Goal: Task Accomplishment & Management: Complete application form

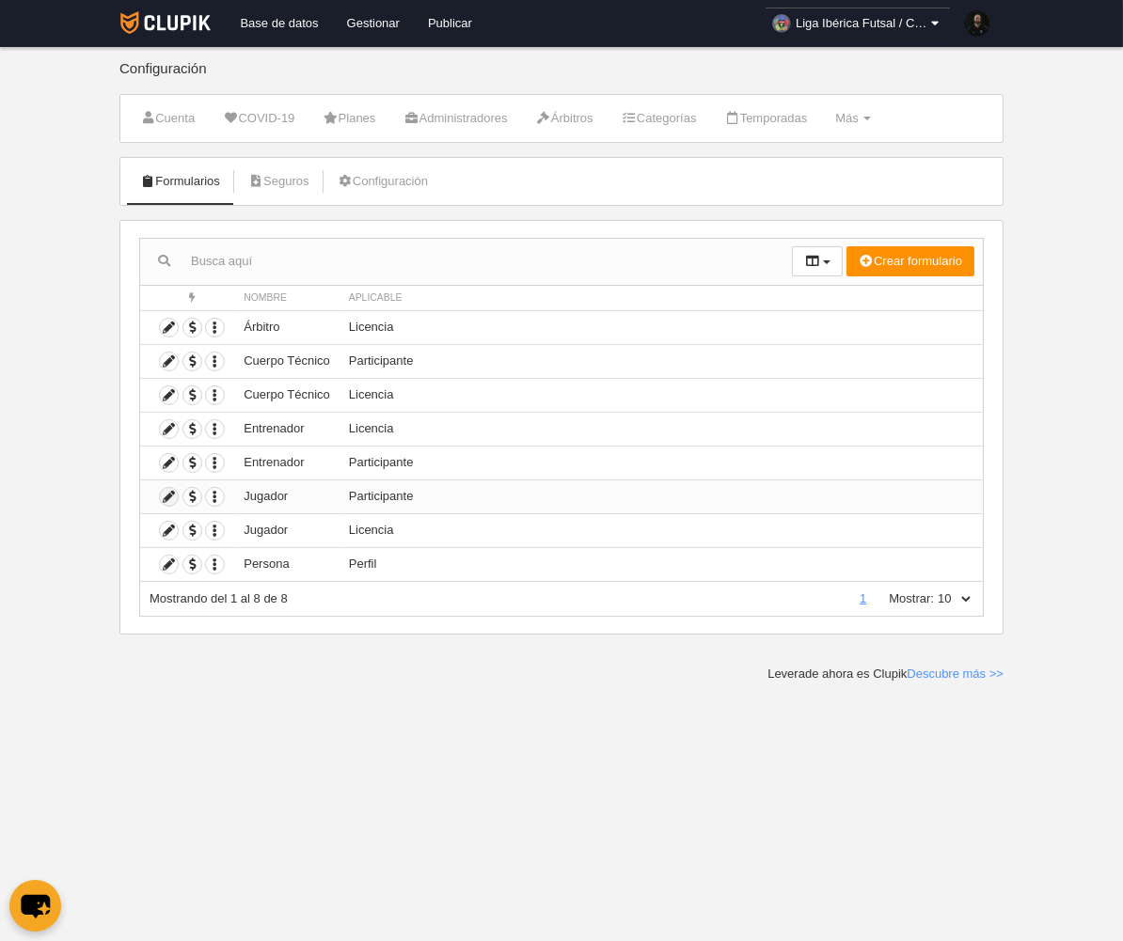
click at [173, 504] on icon at bounding box center [169, 497] width 18 height 18
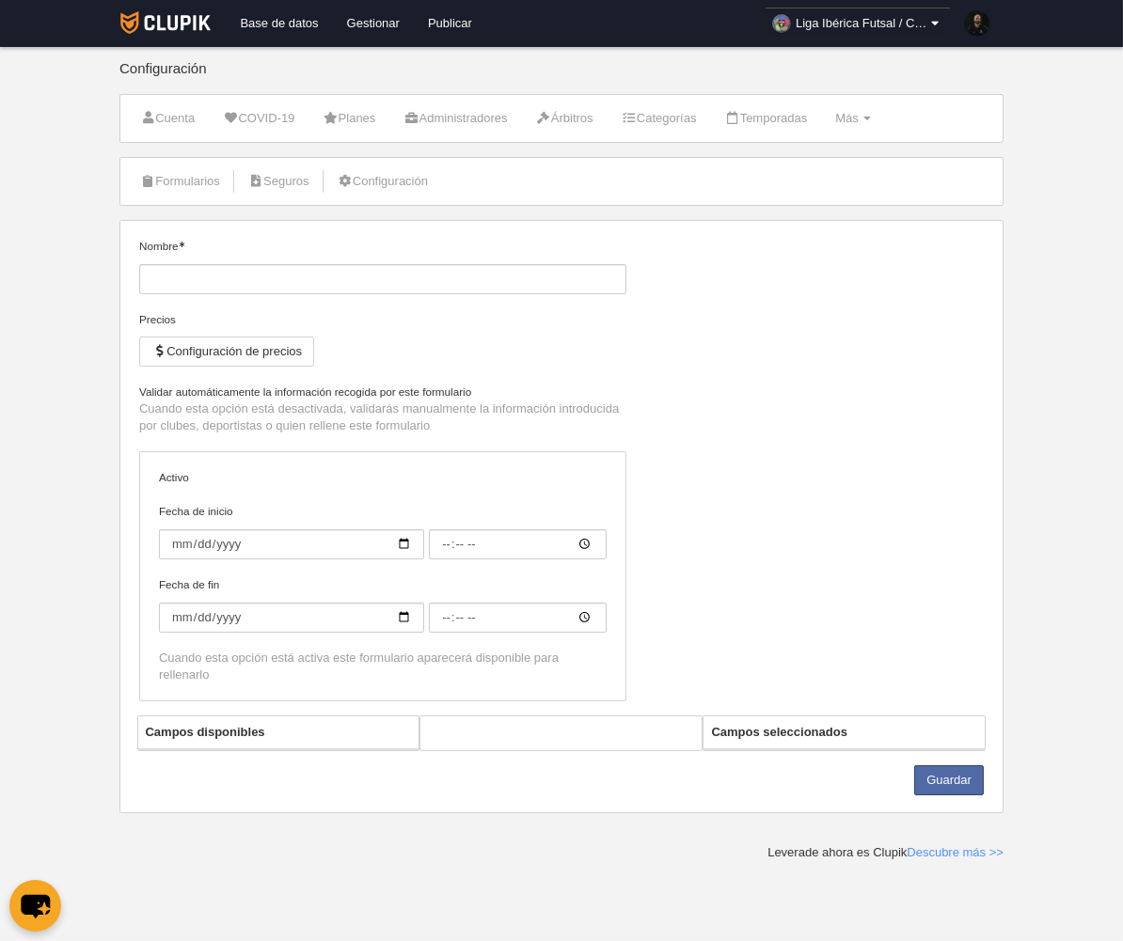
type input "Jugador"
checkbox input "true"
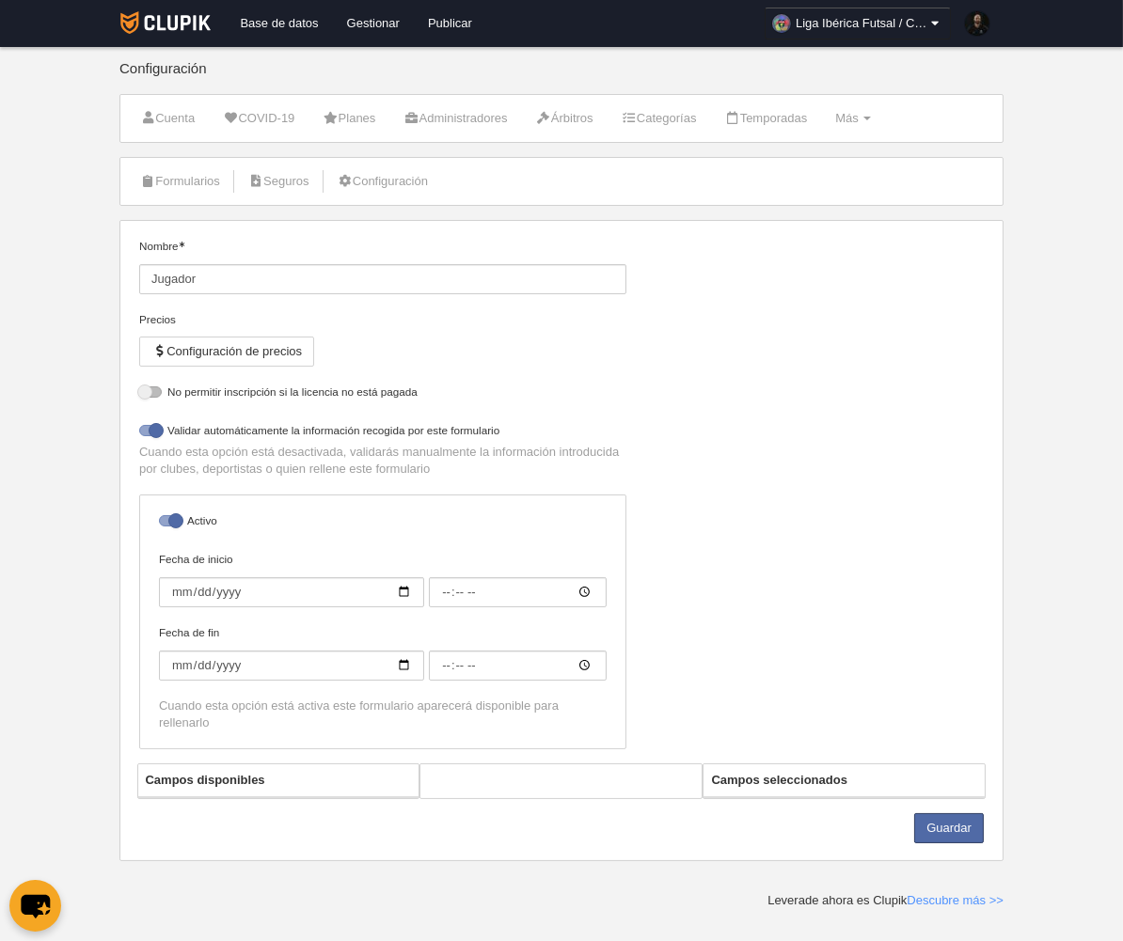
select select "selected"
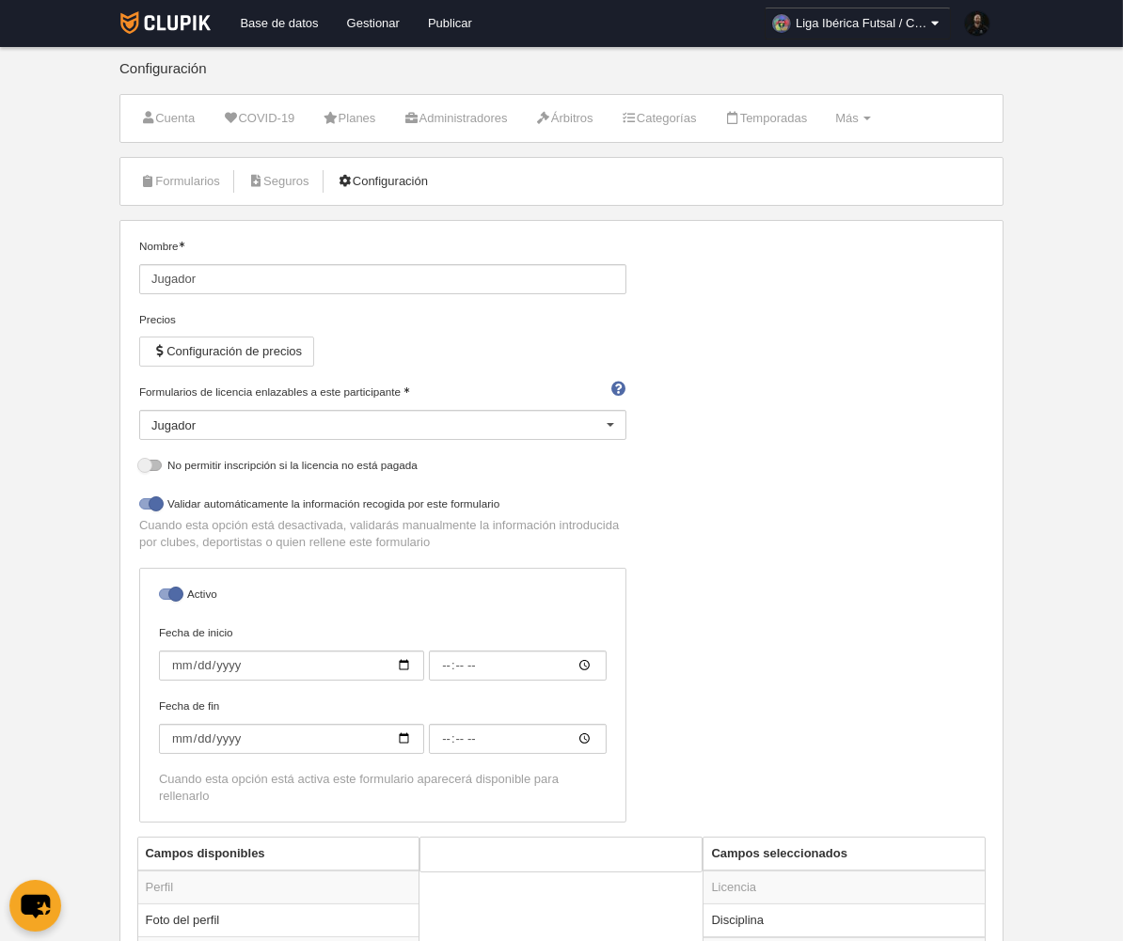
click at [415, 176] on link "Configuración" at bounding box center [382, 181] width 111 height 28
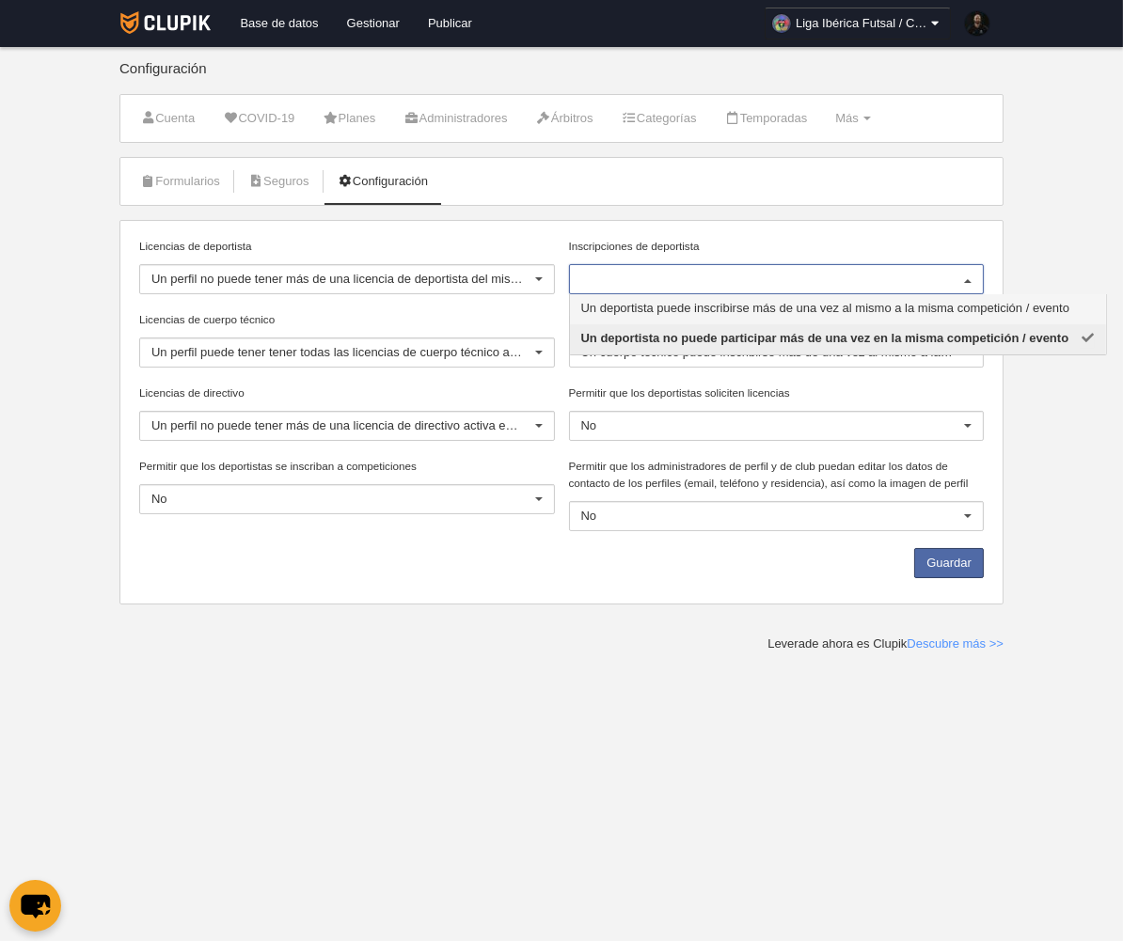
click at [786, 214] on div "Formularios [GEOGRAPHIC_DATA] Configuración Licencias de deportista Un perfil n…" at bounding box center [561, 381] width 884 height 448
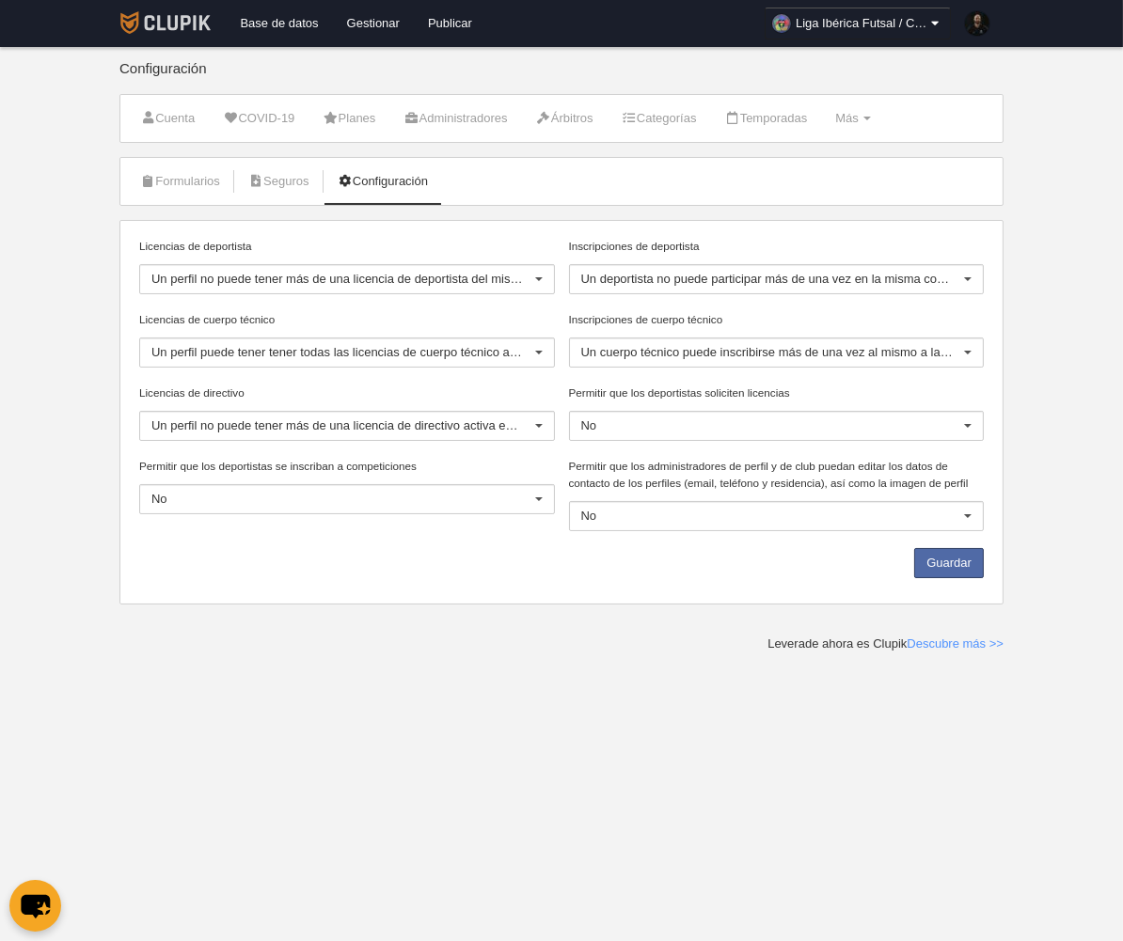
click at [168, 27] on img at bounding box center [165, 22] width 91 height 23
click at [196, 185] on link "Formularios" at bounding box center [180, 181] width 101 height 28
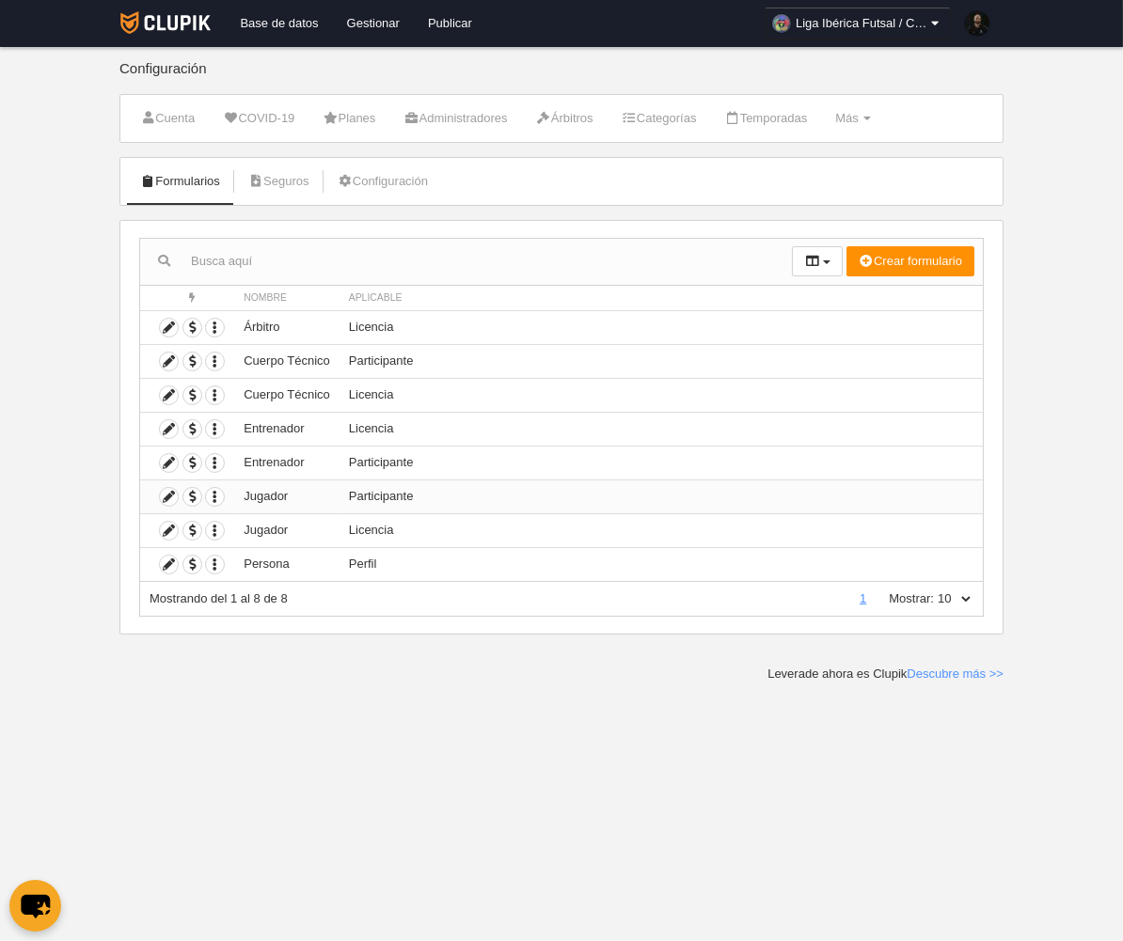
click at [178, 506] on td "Duplicar formulario Borrar formulario" at bounding box center [187, 497] width 94 height 34
click at [172, 504] on icon at bounding box center [169, 497] width 18 height 18
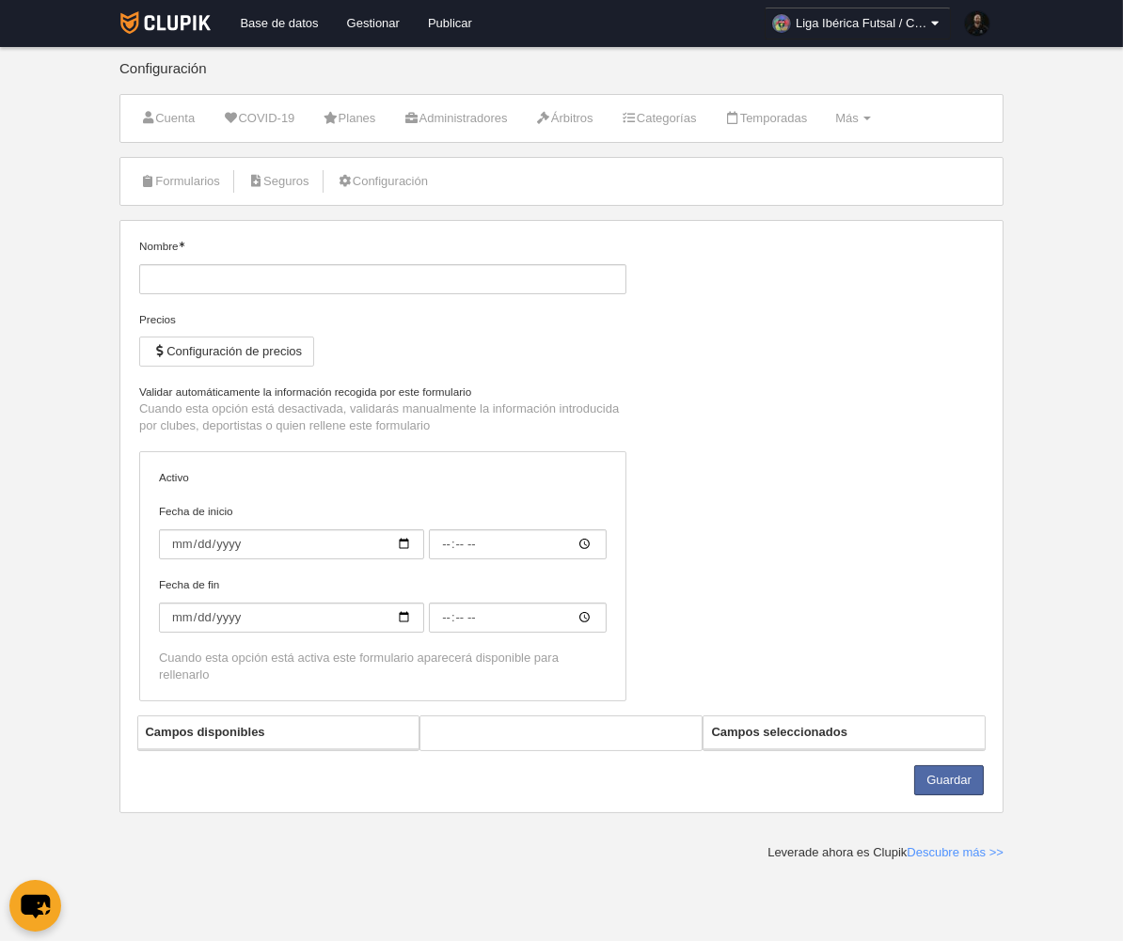
type input "Jugador"
checkbox input "true"
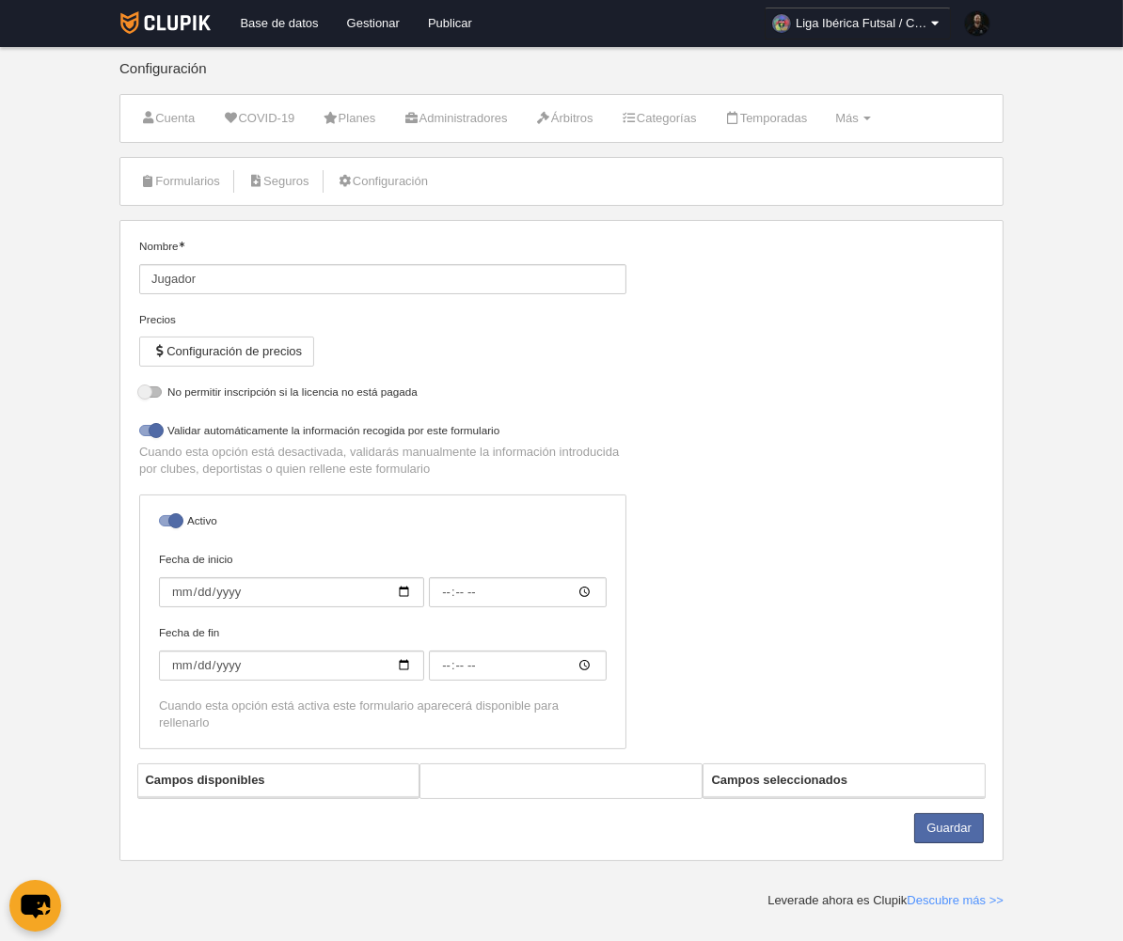
select select "selected"
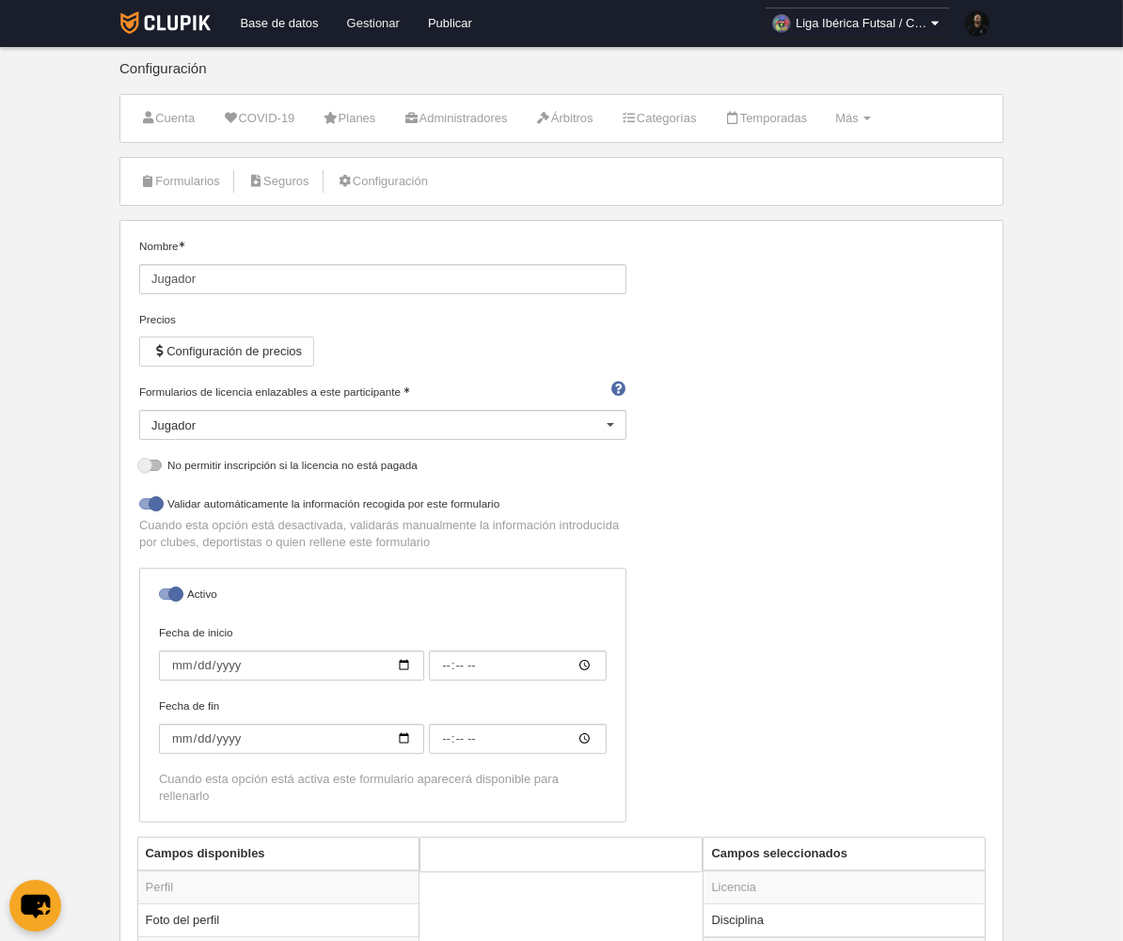
click at [362, 20] on link "Gestionar" at bounding box center [373, 23] width 81 height 47
